Goal: Task Accomplishment & Management: Complete application form

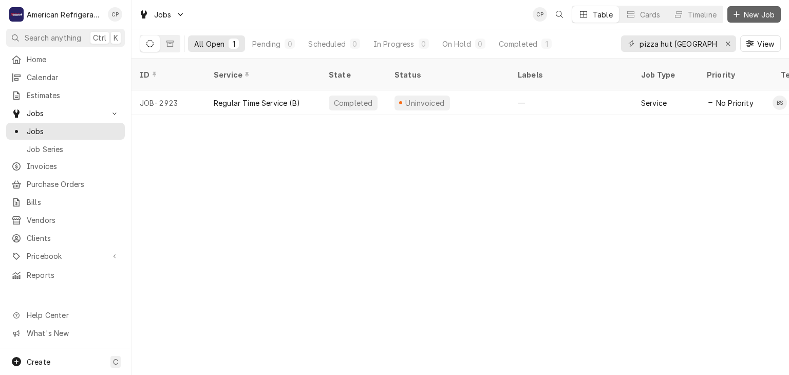
click at [768, 15] on span "New Job" at bounding box center [759, 14] width 35 height 11
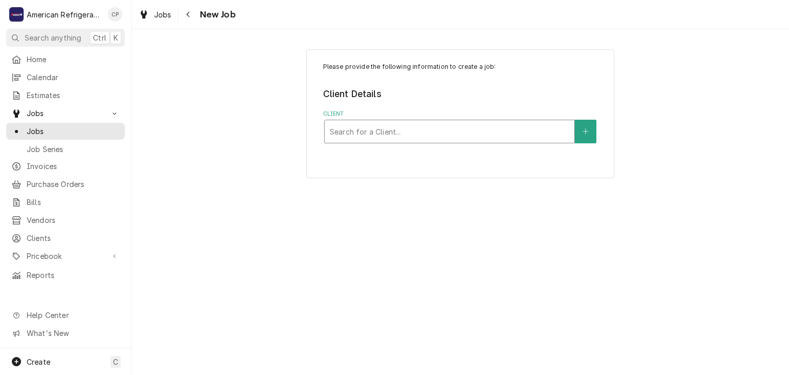
click at [365, 121] on div "Search for a Client..." at bounding box center [450, 131] width 250 height 23
type input "[PERSON_NAME]"
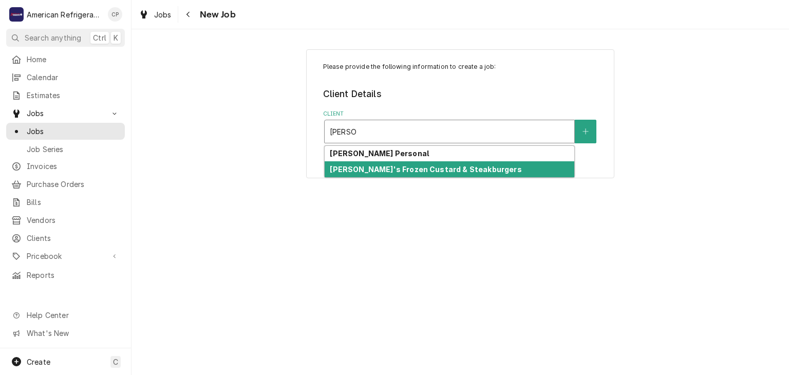
click at [376, 174] on div "[PERSON_NAME]'s Frozen Custard & Steakburgers" at bounding box center [450, 169] width 250 height 16
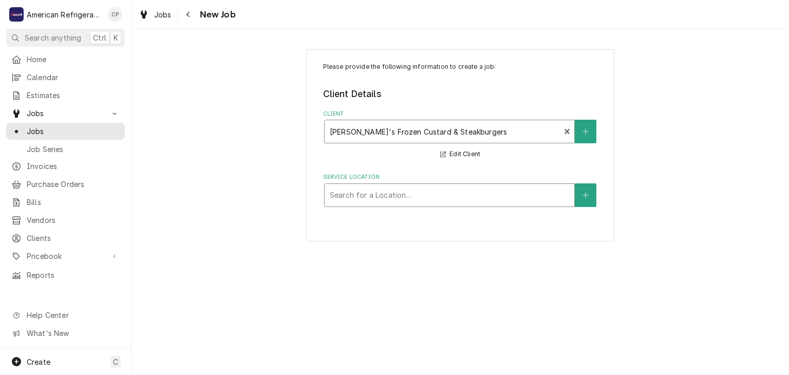
click at [371, 196] on div "Service Location" at bounding box center [449, 195] width 239 height 18
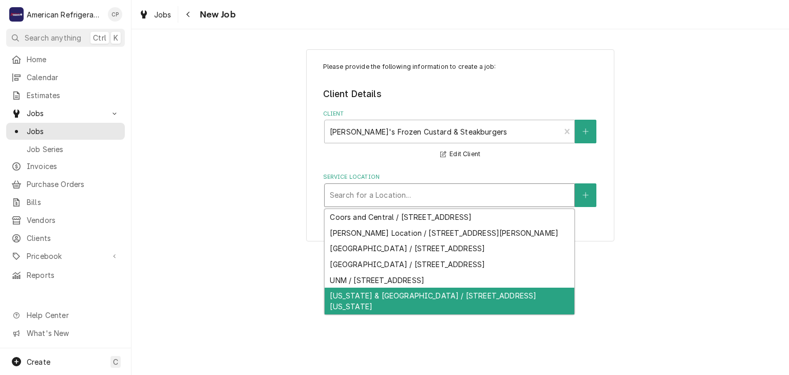
click at [358, 294] on div "[US_STATE] & [GEOGRAPHIC_DATA] / [STREET_ADDRESS][US_STATE]" at bounding box center [450, 301] width 250 height 27
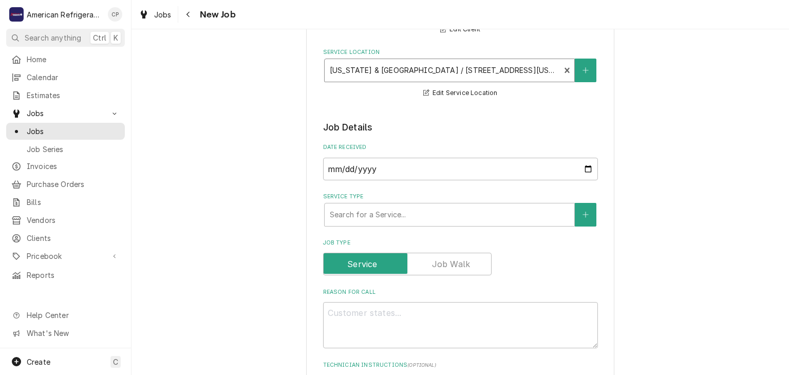
scroll to position [125, 0]
click at [383, 217] on div "Service Type" at bounding box center [449, 214] width 239 height 18
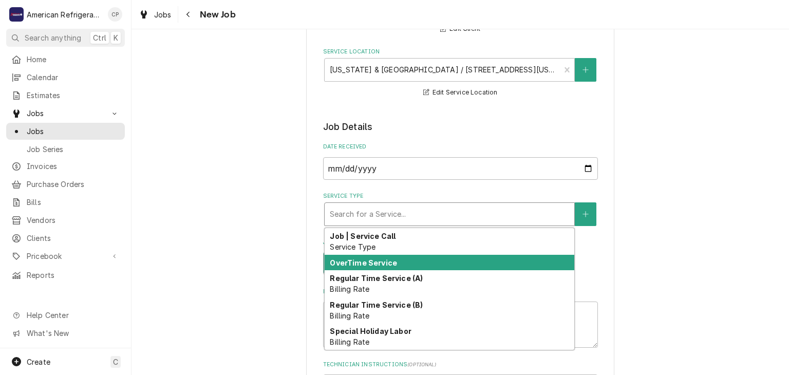
click at [375, 258] on strong "OverTime Service" at bounding box center [363, 262] width 67 height 9
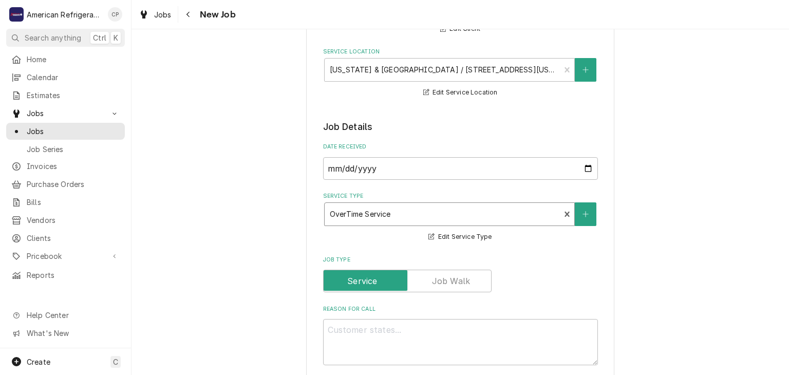
scroll to position [194, 0]
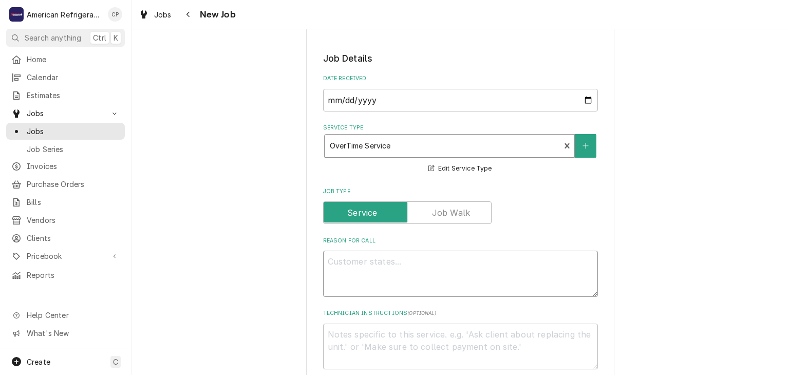
click at [375, 257] on textarea "Reason For Call" at bounding box center [460, 274] width 275 height 46
type textarea "x"
type textarea "W"
type textarea "x"
type textarea "WO"
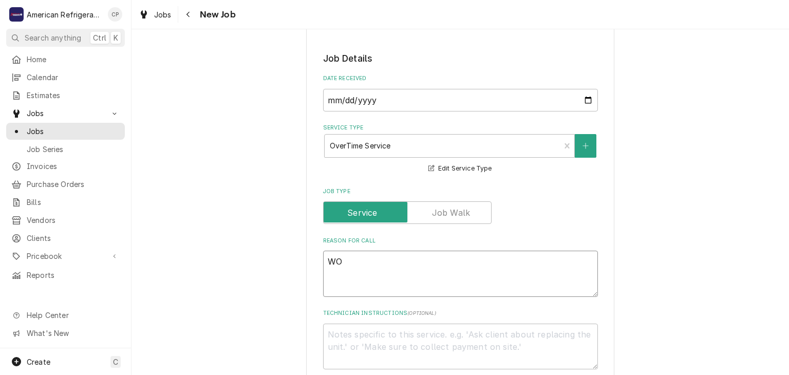
type textarea "x"
type textarea "WO#"
type textarea "x"
paste textarea "409181"
type textarea "WO# 409181"
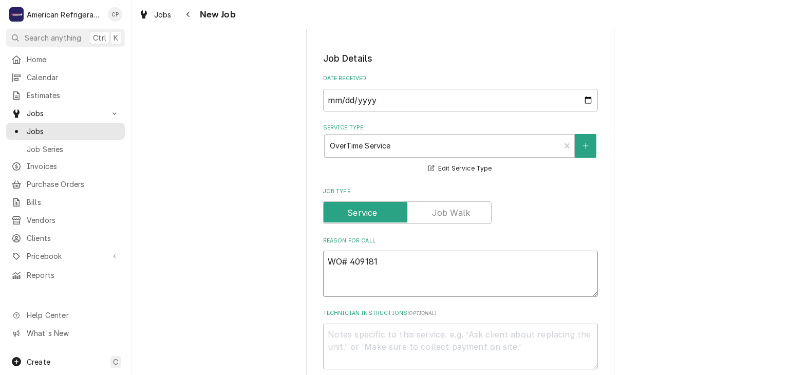
type textarea "x"
type textarea "WO# 409181"
type textarea "x"
type textarea "WO# 409181"
type textarea "x"
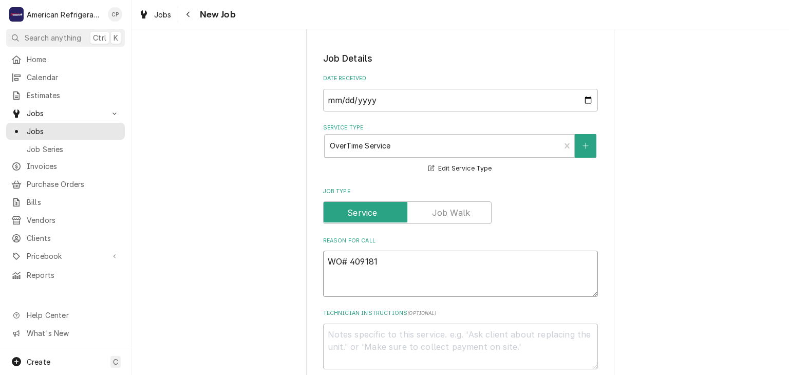
type textarea "WO# 409181"
type textarea "x"
type textarea "WO# 409181 N"
type textarea "x"
type textarea "WO# 409181 NT"
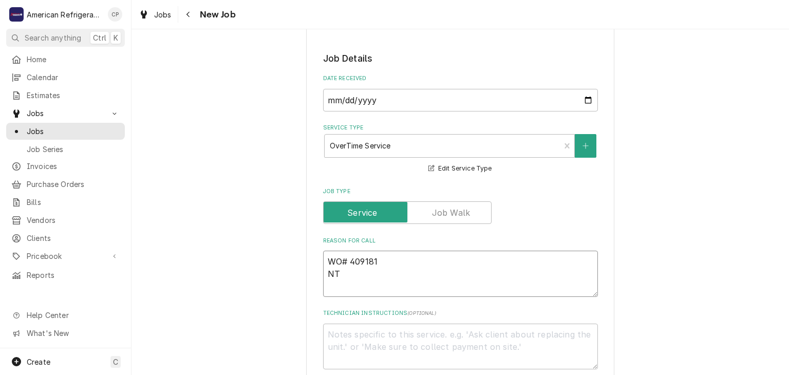
type textarea "x"
type textarea "WO# 409181 NTE"
type textarea "x"
type textarea "WO# 409181 NT"
type textarea "x"
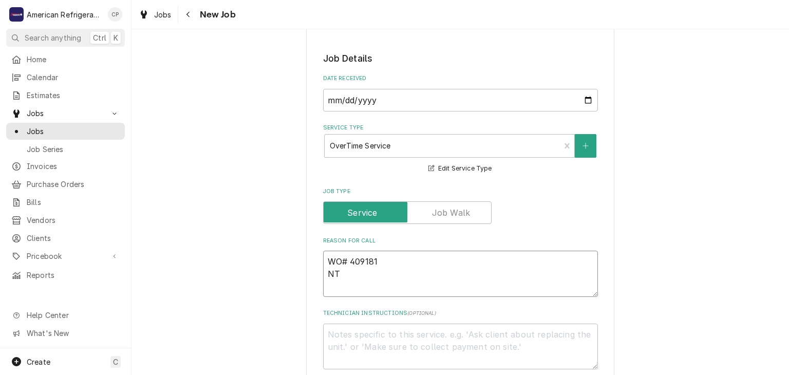
type textarea "WO# 409181 N"
type textarea "x"
type textarea "WO# 409181"
type textarea "x"
type textarea "WO# 409181 F"
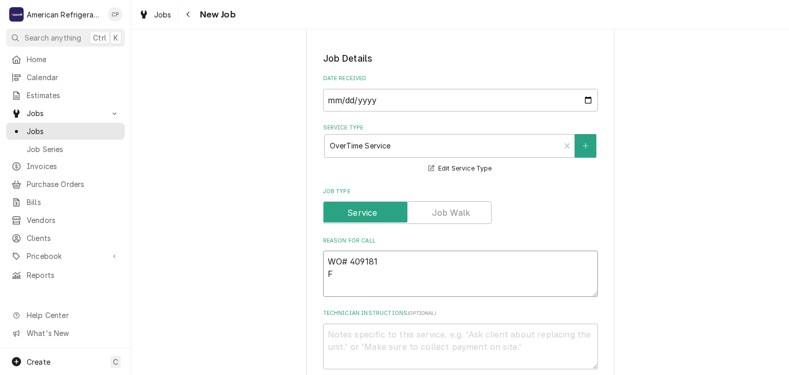
type textarea "x"
type textarea "WO# 409181 Fry"
type textarea "x"
type textarea "WO# 409181 [PERSON_NAME]"
type textarea "x"
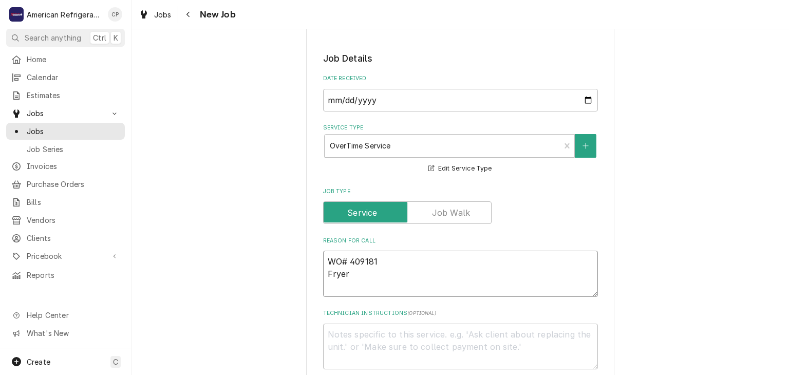
type textarea "WO# 409181 Fryer"
type textarea "x"
type textarea "WO# 409181 Fryer n"
type textarea "x"
type textarea "WO# 409181 Fryer no"
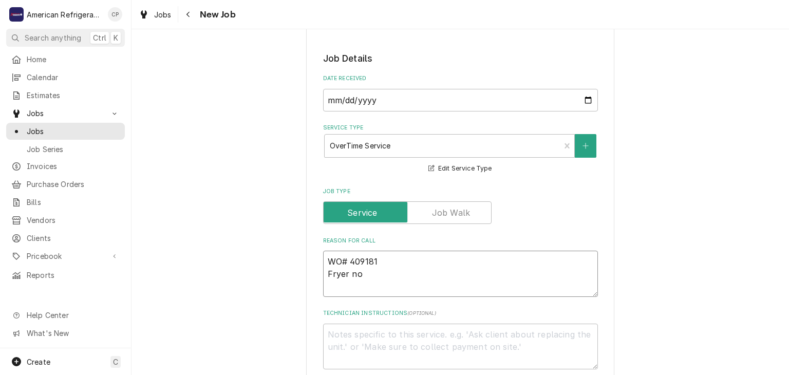
type textarea "x"
type textarea "WO# 409181 Fryer not"
type textarea "x"
type textarea "WO# 409181 Fryer not f"
type textarea "x"
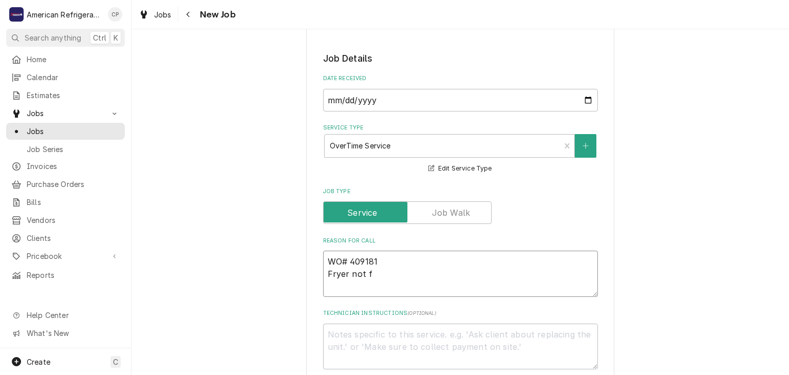
type textarea "WO# 409181 Fryer not fi"
type textarea "x"
type textarea "WO# 409181 Fryer not filt"
type textarea "x"
type textarea "WO# 409181 Fryer not filte"
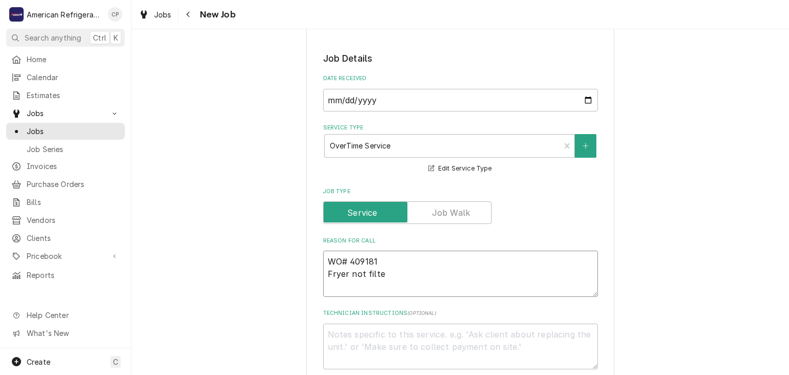
type textarea "x"
type textarea "WO# 409181 Fryer not filter"
type textarea "x"
type textarea "WO# 409181 Fryer not filtering"
type textarea "x"
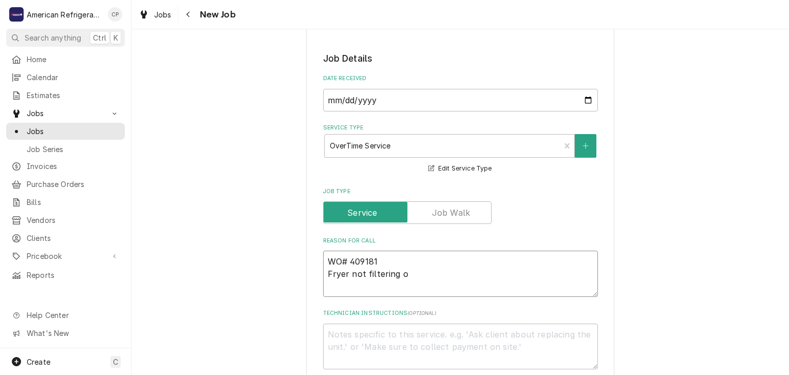
type textarea "WO# 409181 Fryer not filtering op"
type textarea "x"
type textarea "WO# 409181 Fryer not filtering opil"
type textarea "x"
type textarea "WO# 409181 Fryer not filtering opil"
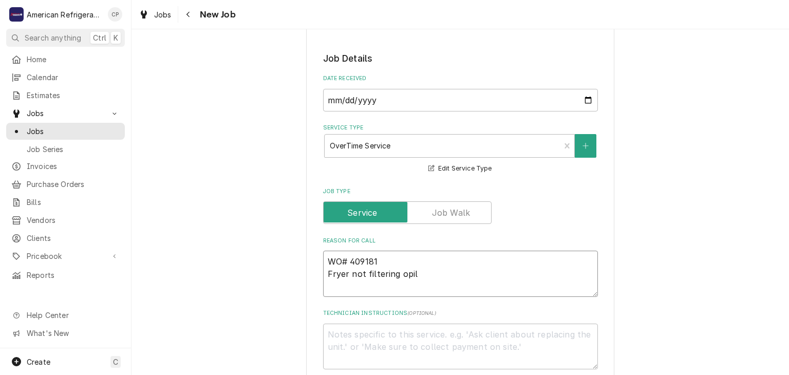
type textarea "x"
type textarea "WO# 409181 Fryer not filtering op"
type textarea "x"
type textarea "WO# 409181 Fryer not filtering oi"
type textarea "x"
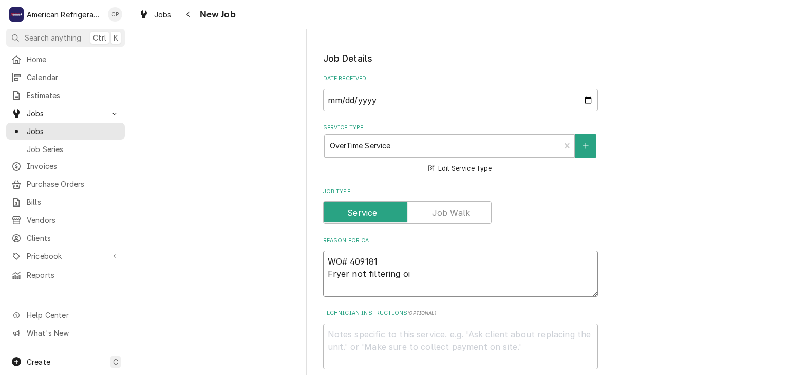
type textarea "WO# 409181 Fryer not filtering oil"
type textarea "x"
type textarea "WO# 409181 Fryer not filtering oil"
type textarea "x"
type textarea "WO# 409181 Fryer not filtering oil b"
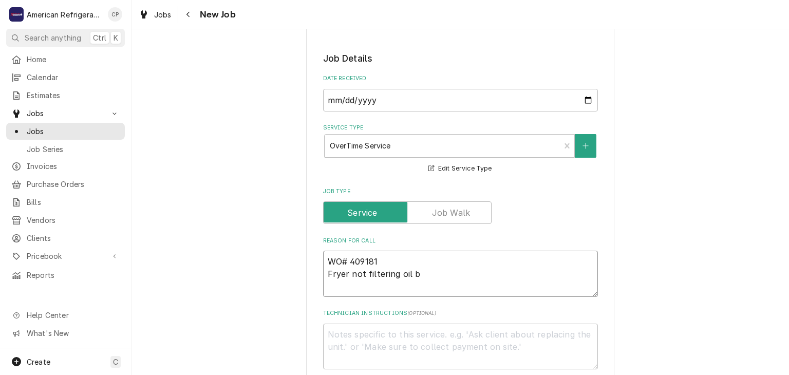
type textarea "x"
type textarea "WO# 409181 Fryer not filtering oil ba"
type textarea "x"
type textarea "WO# 409181 Fryer not filtering oil back"
type textarea "x"
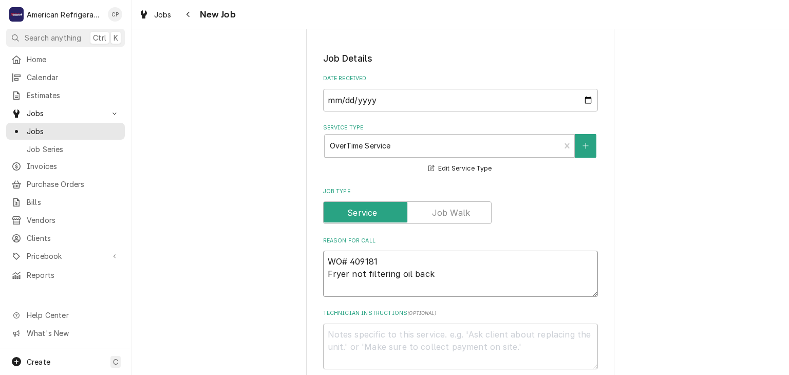
type textarea "WO# 409181 Fryer not filtering oil back"
type textarea "x"
type textarea "WO# 409181 Fryer not filtering oil back i"
type textarea "x"
type textarea "WO# 409181 Fryer not filtering oil back in"
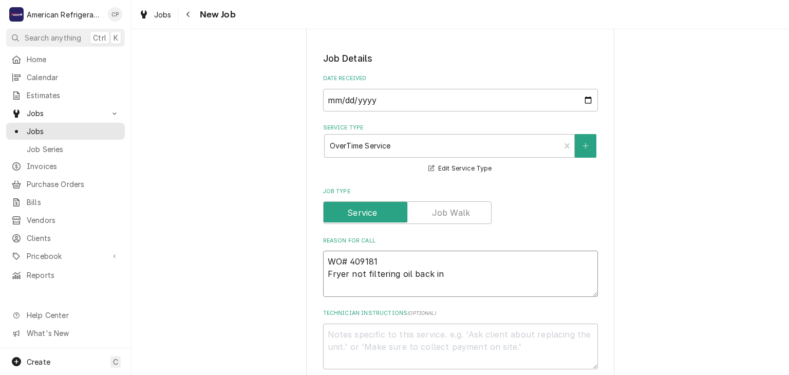
type textarea "x"
type textarea "WO# 409181 Fryer not filtering oil back into"
type textarea "x"
type textarea "WO# 409181 Fryer not filtering oil back into"
type textarea "x"
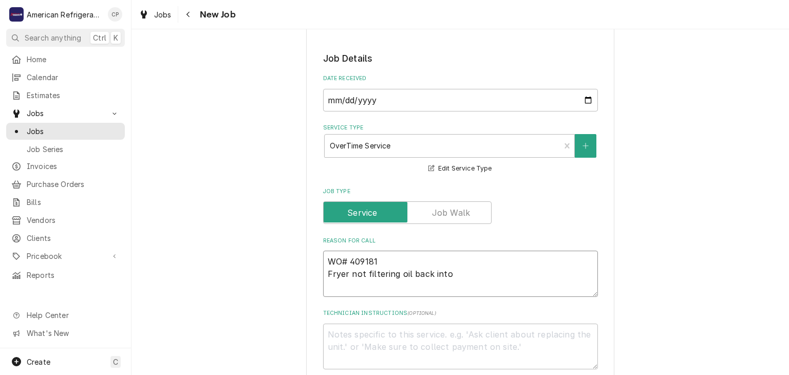
type textarea "WO# 409181 Fryer not filtering oil back into v"
type textarea "x"
type textarea "WO# 409181 Fryer not filtering oil back into [GEOGRAPHIC_DATA]"
type textarea "x"
type textarea "WO# 409181 Fryer not filtering oil back into vat"
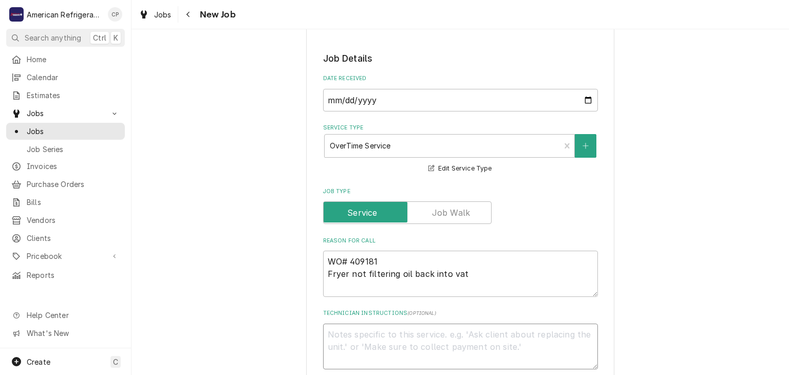
type textarea "x"
type textarea "D"
type textarea "x"
type textarea "Di"
type textarea "x"
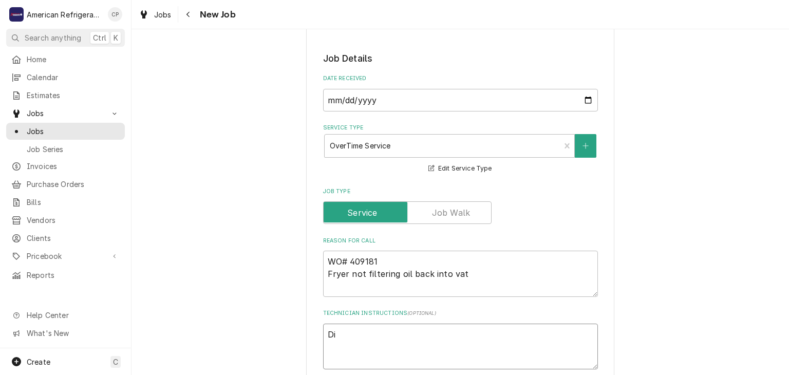
type textarea "Dia"
type textarea "x"
type textarea "Diagn"
type textarea "x"
type textarea "Diagno"
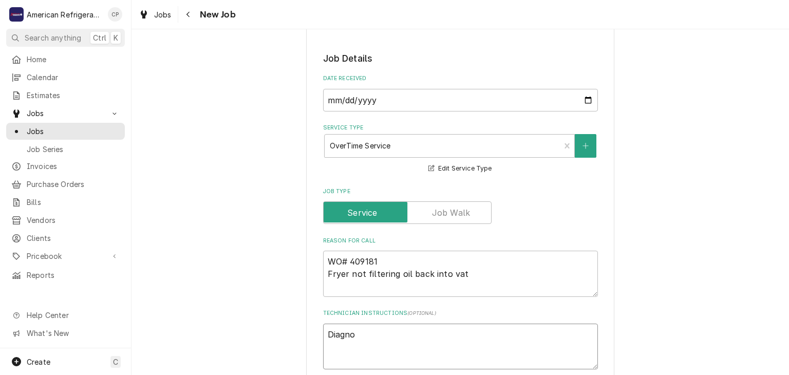
type textarea "x"
type textarea "Diagnos"
type textarea "x"
type textarea "Diagnose"
type textarea "x"
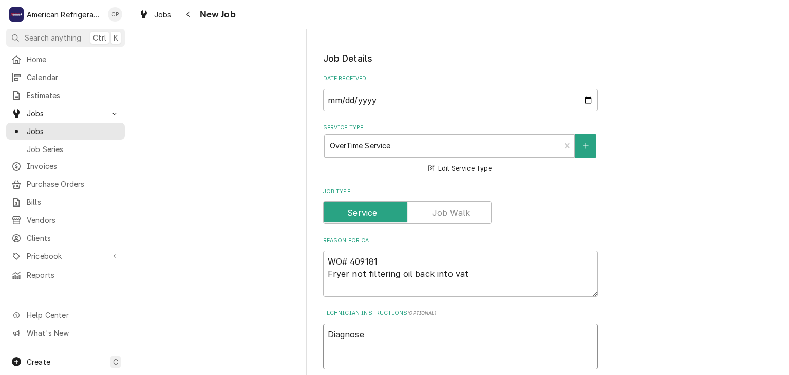
type textarea "Diagnose &"
type textarea "x"
type textarea "Diagnose & c"
type textarea "x"
type textarea "Diagnose & cal"
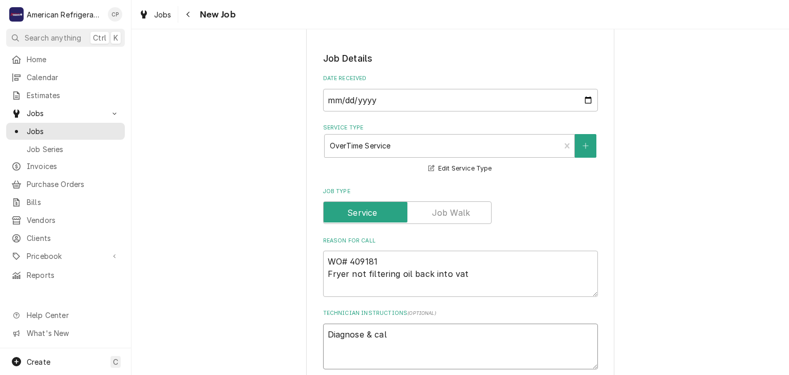
type textarea "x"
type textarea "Diagnose & call"
type textarea "x"
type textarea "Diagnose & call"
type textarea "x"
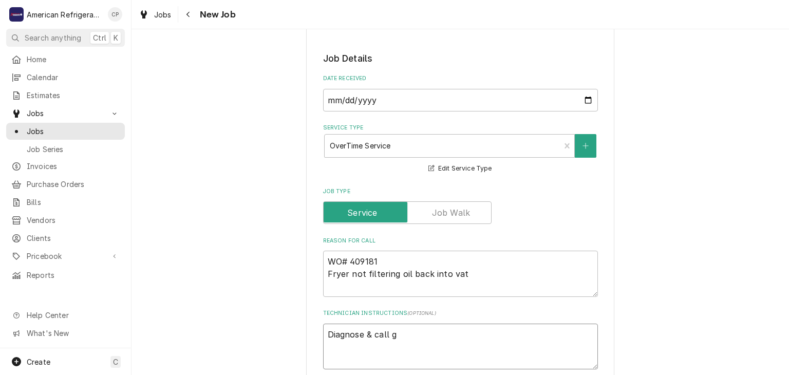
type textarea "Diagnose & call gl"
type textarea "x"
type textarea "Diagnose & call gle"
type textarea "x"
type textarea "Diagnose & call [PERSON_NAME]"
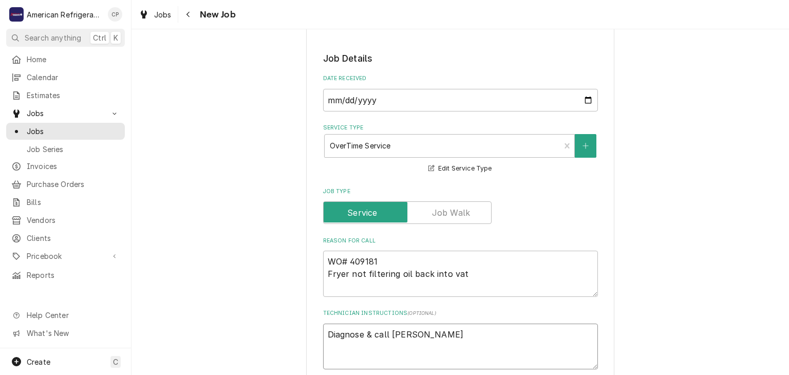
type textarea "x"
type textarea "Diagnose & call"
type textarea "x"
type textarea "Diagnose & call [PERSON_NAME]"
type textarea "x"
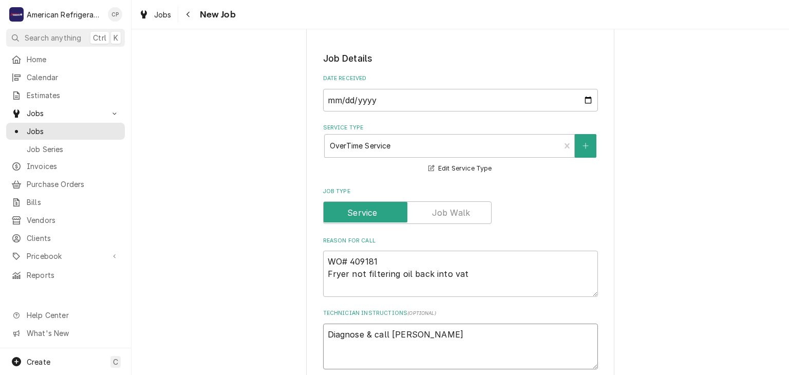
type textarea "Diagnose & call [PERSON_NAME]"
type textarea "x"
type textarea "Diagnose & call Gle"
type textarea "x"
type textarea "Diagnose & call G"
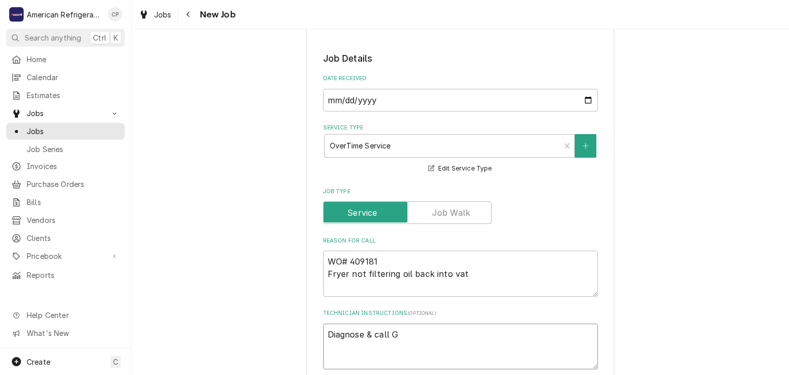
type textarea "x"
type textarea "Diagnose & call"
type textarea "x"
type textarea "Diagnose & call C"
type textarea "x"
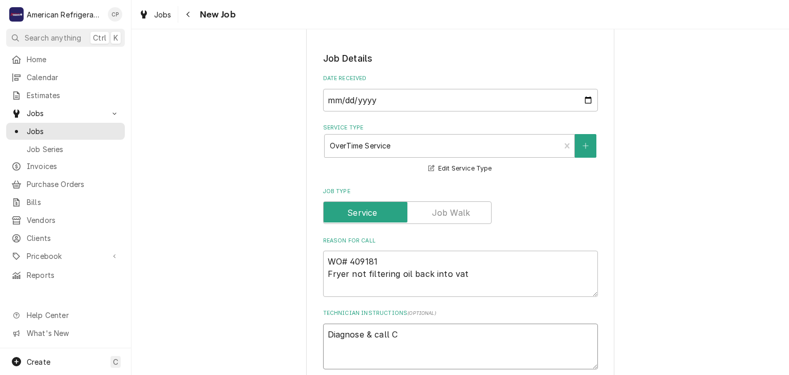
type textarea "Diagnose & call Co"
type textarea "x"
type textarea "Diagnose & call Cor"
type textarea "x"
type textarea "Diagnose & call Cord"
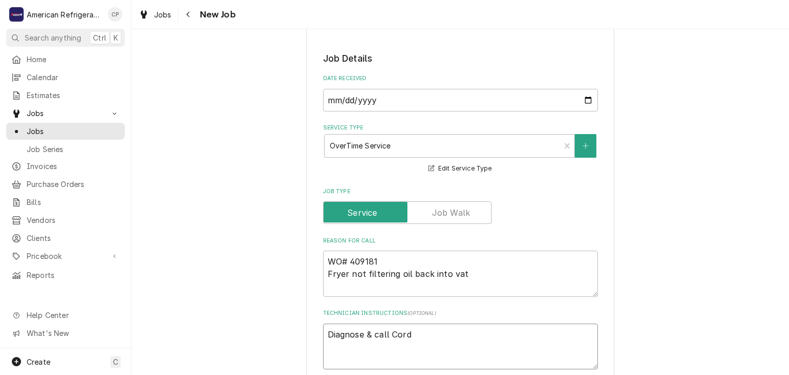
type textarea "x"
type textarea "Diagnose & call Cordel"
type textarea "x"
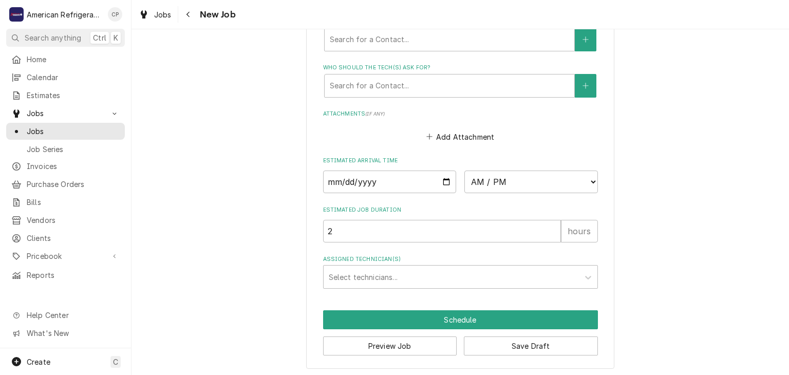
type textarea "Diagnose & call Cordel"
click at [445, 178] on input "Date" at bounding box center [390, 182] width 134 height 23
type textarea "x"
type input "[DATE]"
type textarea "x"
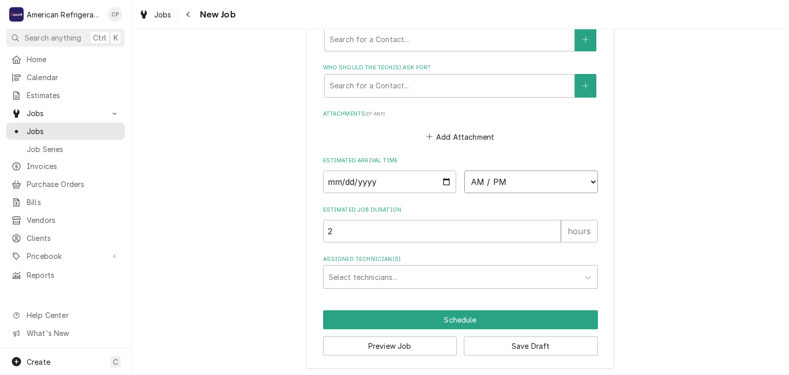
click at [503, 179] on select "AM / PM 6:00 AM 6:15 AM 6:30 AM 6:45 AM 7:00 AM 7:15 AM 7:30 AM 7:45 AM 8:00 AM…" at bounding box center [531, 182] width 134 height 23
select select "17:15:00"
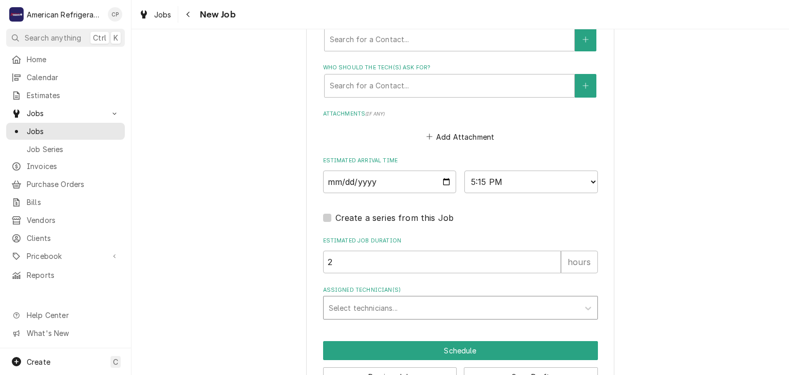
click at [399, 303] on div "Assigned Technician(s)" at bounding box center [451, 307] width 245 height 18
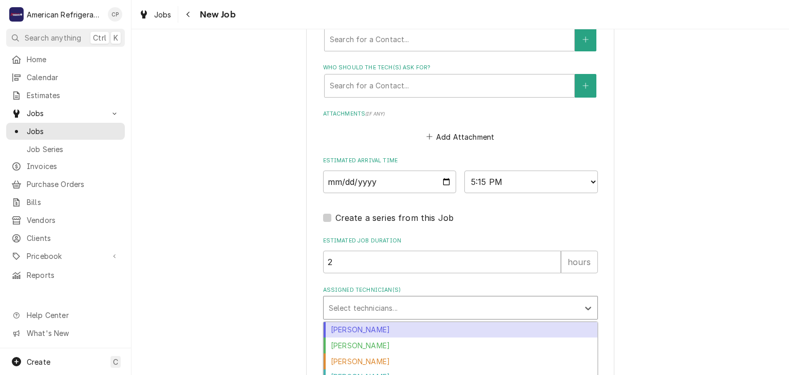
scroll to position [721, 0]
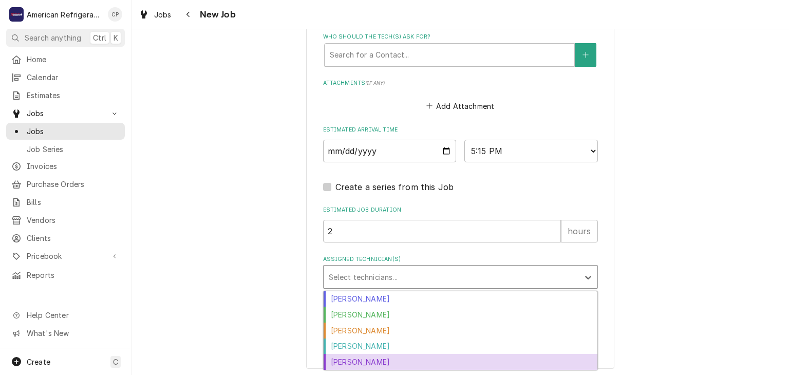
click at [381, 355] on div "[PERSON_NAME]" at bounding box center [461, 362] width 274 height 16
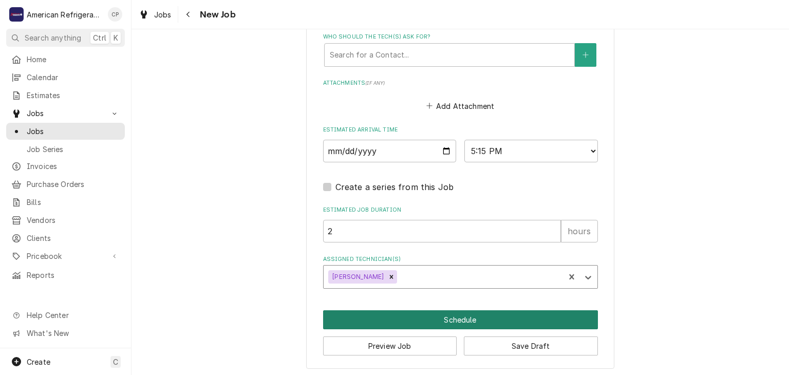
click at [404, 320] on button "Schedule" at bounding box center [460, 319] width 275 height 19
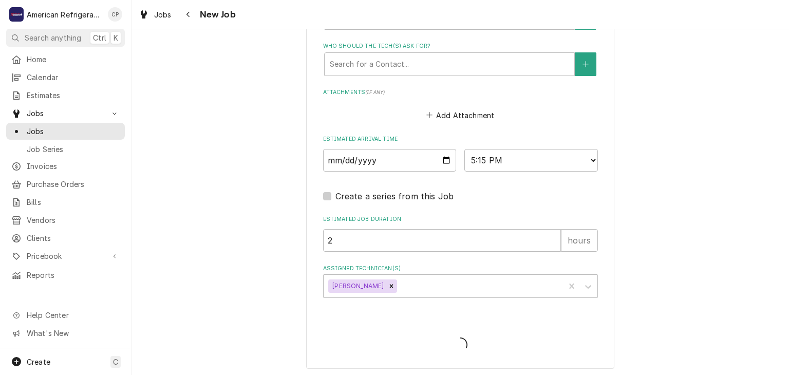
type textarea "x"
